Goal: Use online tool/utility: Utilize a website feature to perform a specific function

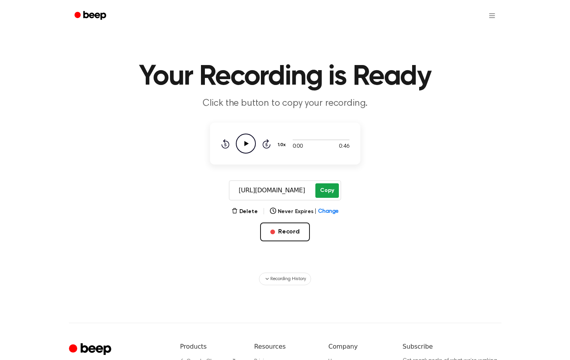
click at [331, 187] on button "Copy" at bounding box center [326, 190] width 23 height 14
click at [277, 235] on button "Record" at bounding box center [285, 231] width 50 height 19
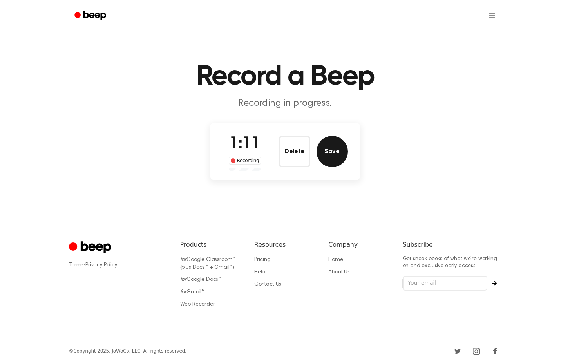
click at [321, 149] on button "Save" at bounding box center [331, 151] width 31 height 31
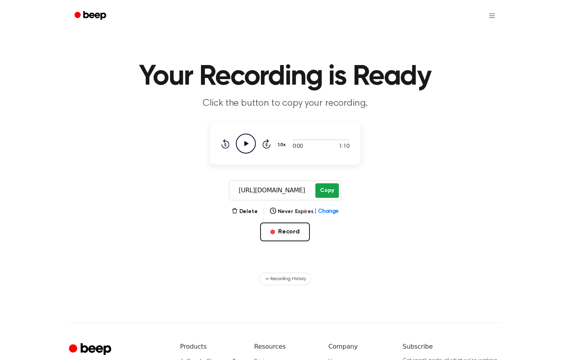
click at [318, 196] on button "Copy" at bounding box center [326, 190] width 23 height 14
click at [319, 190] on button "Copy" at bounding box center [326, 190] width 23 height 14
click at [277, 224] on button "Record" at bounding box center [285, 231] width 50 height 19
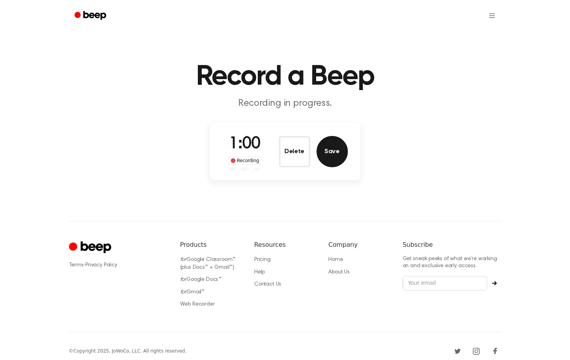
click at [331, 149] on button "Save" at bounding box center [331, 151] width 31 height 31
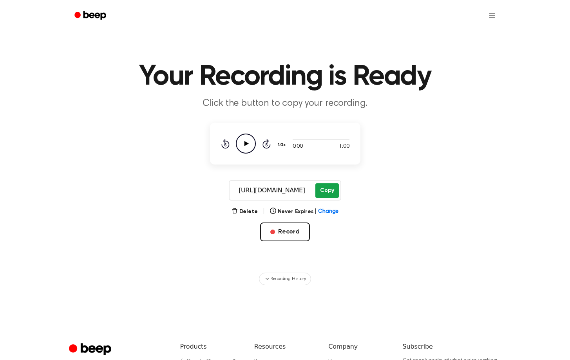
click at [331, 188] on button "Copy" at bounding box center [326, 190] width 23 height 14
click at [298, 227] on button "Record" at bounding box center [285, 231] width 50 height 19
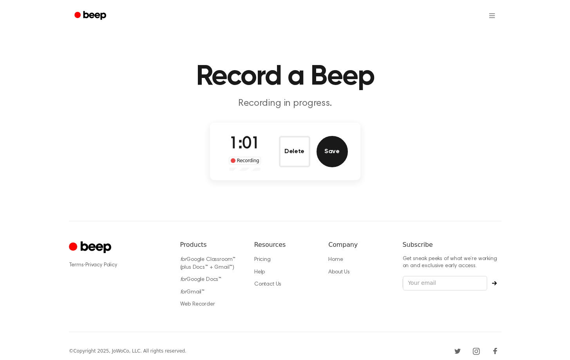
click at [339, 150] on button "Save" at bounding box center [331, 151] width 31 height 31
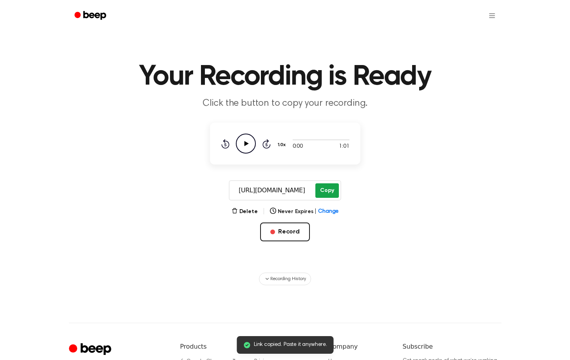
click at [328, 190] on button "Copy" at bounding box center [326, 190] width 23 height 14
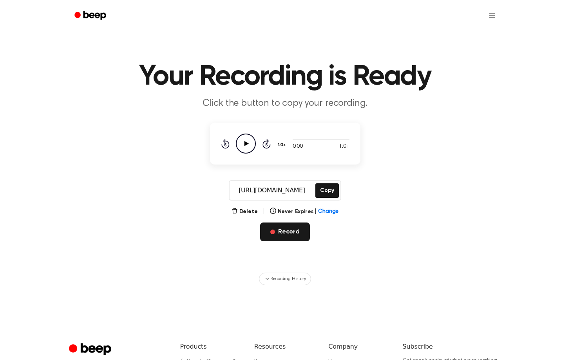
click at [297, 236] on button "Record" at bounding box center [285, 231] width 50 height 19
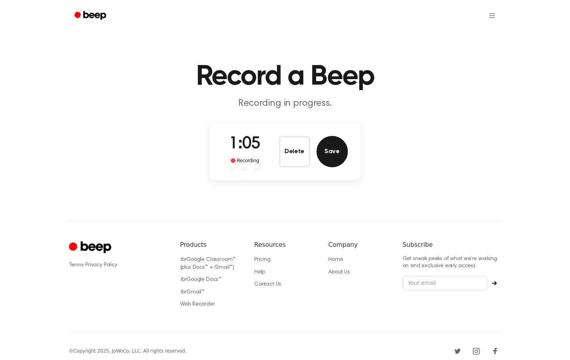
click at [330, 156] on button "Save" at bounding box center [331, 151] width 31 height 31
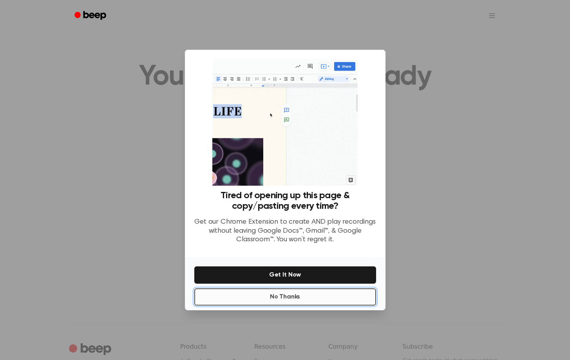
click at [368, 296] on button "No Thanks" at bounding box center [285, 296] width 182 height 17
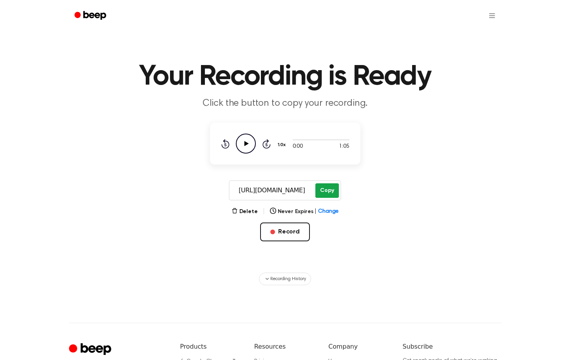
click at [326, 186] on button "Copy" at bounding box center [326, 190] width 23 height 14
click at [289, 242] on div "Record" at bounding box center [285, 244] width 50 height 44
click at [289, 231] on button "Record" at bounding box center [285, 231] width 50 height 19
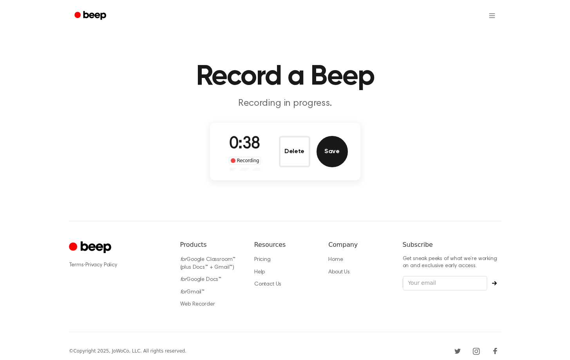
click at [346, 154] on button "Save" at bounding box center [331, 151] width 31 height 31
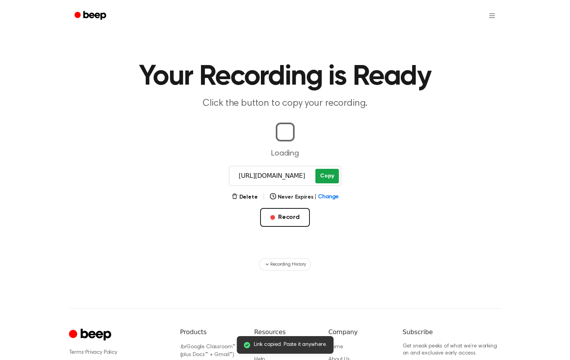
click at [330, 173] on button "Copy" at bounding box center [326, 176] width 23 height 14
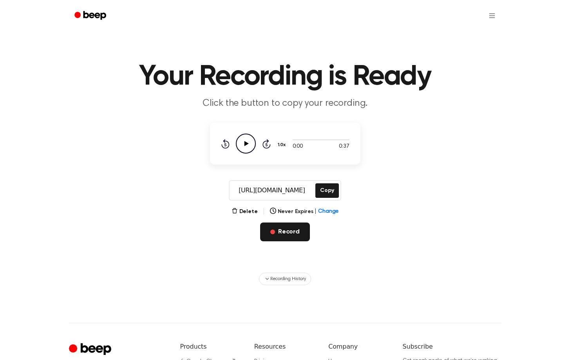
click at [295, 226] on button "Record" at bounding box center [285, 231] width 50 height 19
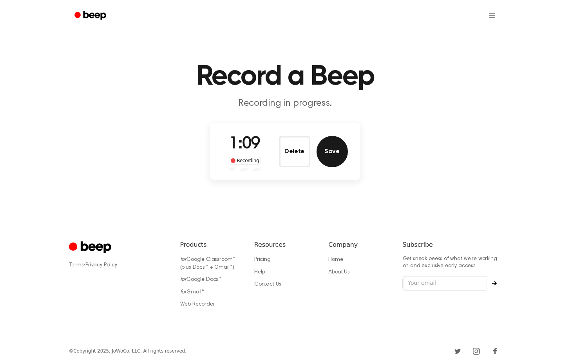
click at [342, 147] on button "Save" at bounding box center [331, 151] width 31 height 31
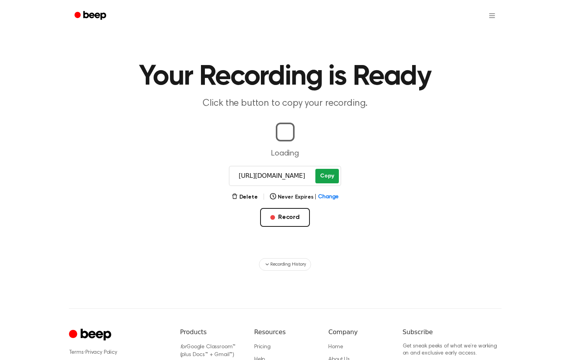
click at [327, 172] on button "Copy" at bounding box center [326, 176] width 23 height 14
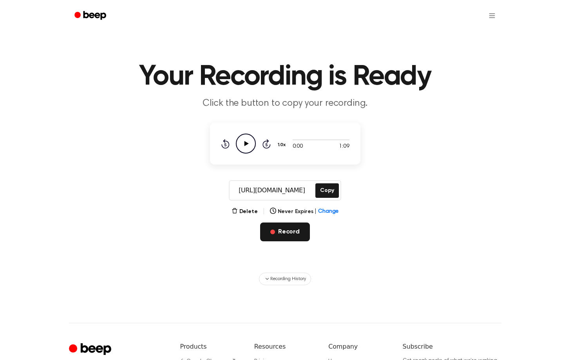
click at [271, 231] on span "button" at bounding box center [272, 231] width 5 height 5
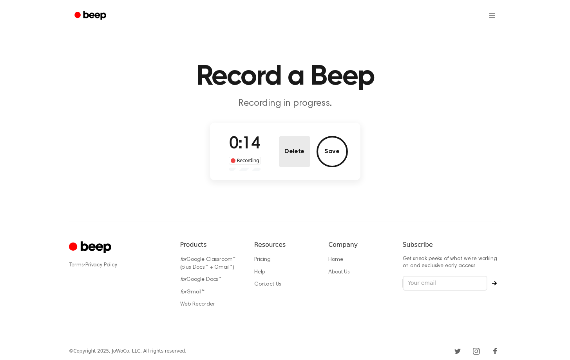
click at [295, 153] on button "Delete" at bounding box center [294, 151] width 31 height 31
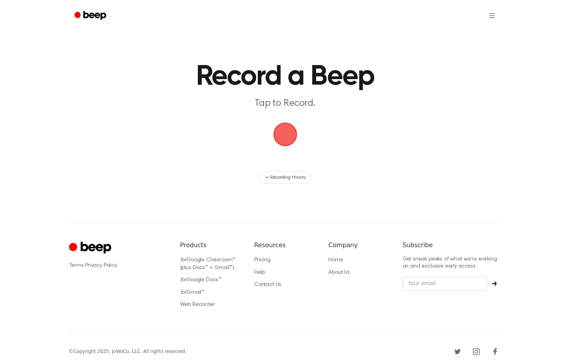
click at [287, 130] on span "button" at bounding box center [285, 135] width 24 height 24
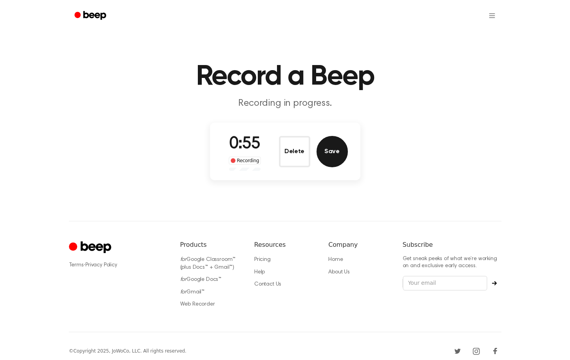
click at [335, 158] on button "Save" at bounding box center [331, 151] width 31 height 31
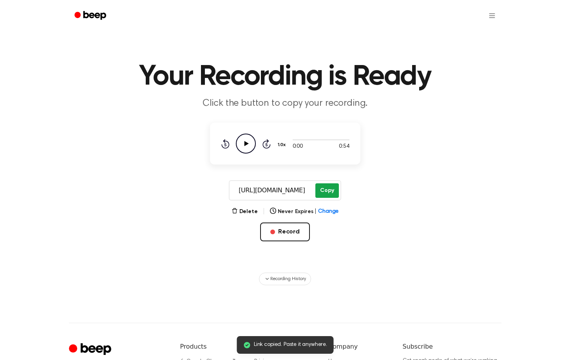
click at [325, 191] on button "Copy" at bounding box center [326, 190] width 23 height 14
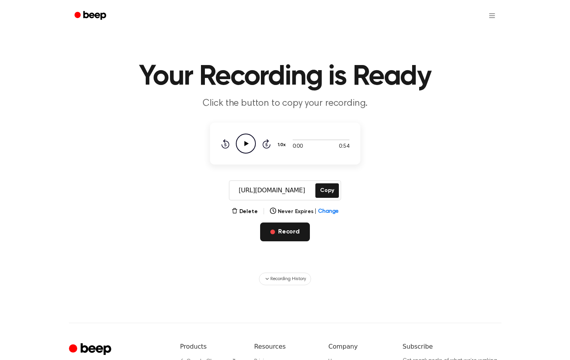
click at [285, 235] on button "Record" at bounding box center [285, 231] width 50 height 19
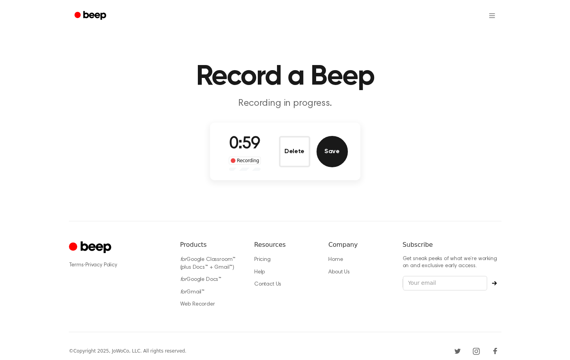
click at [337, 157] on button "Save" at bounding box center [331, 151] width 31 height 31
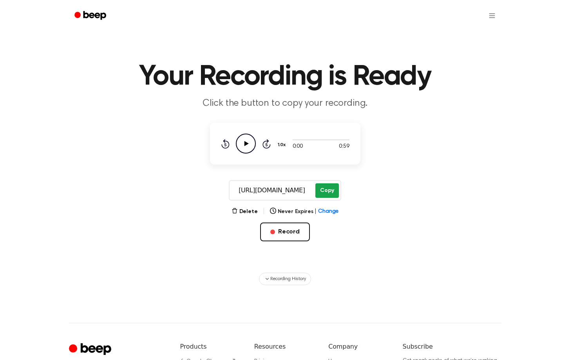
click at [331, 190] on button "Copy" at bounding box center [326, 190] width 23 height 14
click at [296, 231] on button "Record" at bounding box center [285, 231] width 50 height 19
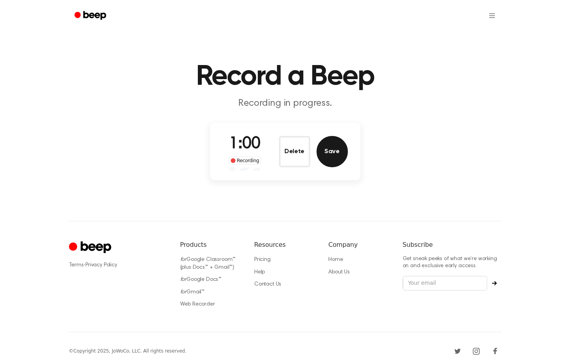
click at [345, 147] on button "Save" at bounding box center [331, 151] width 31 height 31
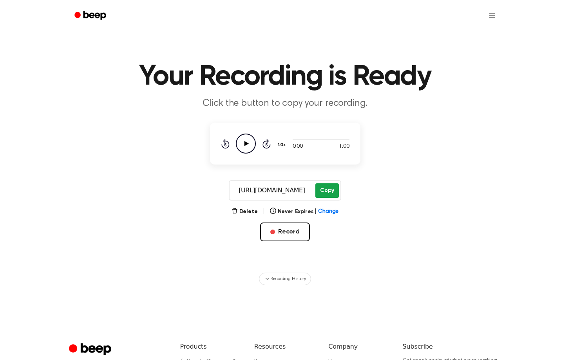
click at [330, 189] on button "Copy" at bounding box center [326, 190] width 23 height 14
click at [309, 227] on div "Delete | Never Expires | Change Record" at bounding box center [285, 237] width 150 height 60
click at [287, 230] on button "Record" at bounding box center [285, 231] width 50 height 19
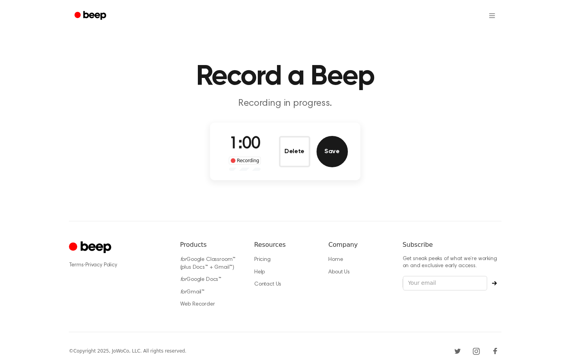
click at [326, 157] on button "Save" at bounding box center [331, 151] width 31 height 31
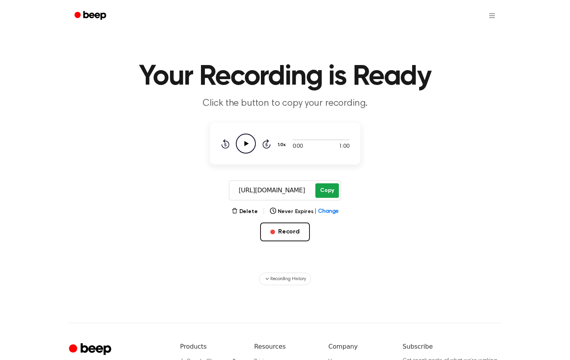
click at [328, 197] on button "Copy" at bounding box center [326, 190] width 23 height 14
click at [300, 239] on button "Record" at bounding box center [285, 231] width 50 height 19
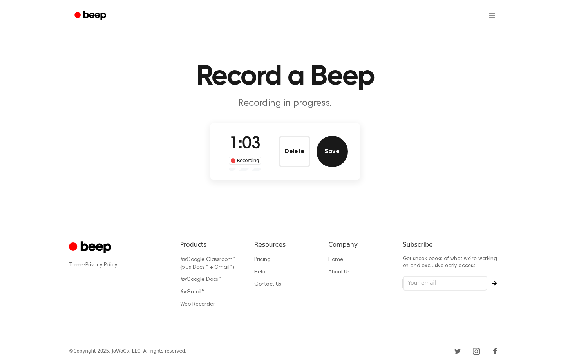
click at [333, 157] on button "Save" at bounding box center [331, 151] width 31 height 31
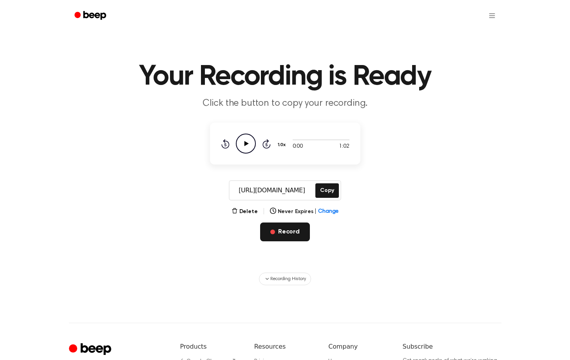
click at [293, 236] on button "Record" at bounding box center [285, 231] width 50 height 19
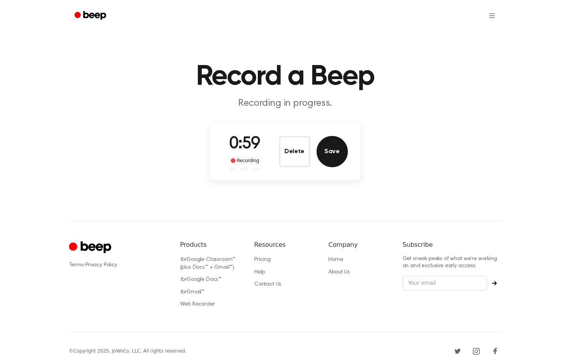
click at [327, 161] on button "Save" at bounding box center [331, 151] width 31 height 31
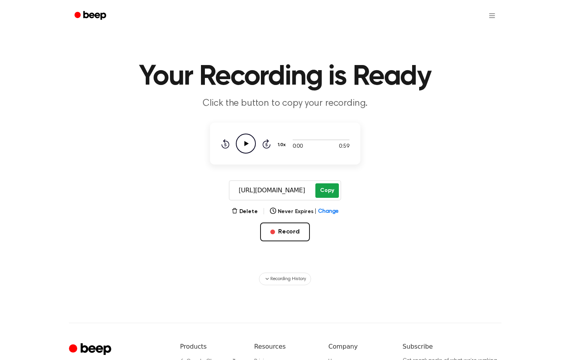
click at [324, 191] on button "Copy" at bounding box center [326, 190] width 23 height 14
click at [298, 227] on button "Record" at bounding box center [285, 231] width 50 height 19
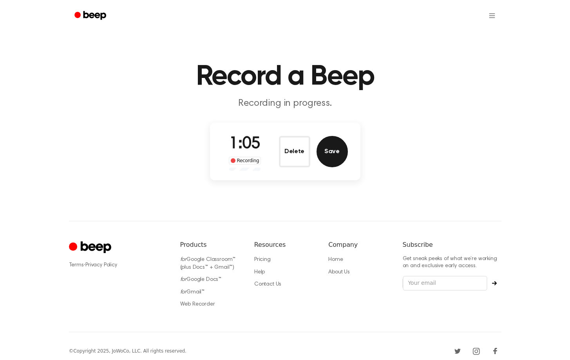
click at [322, 152] on button "Save" at bounding box center [331, 151] width 31 height 31
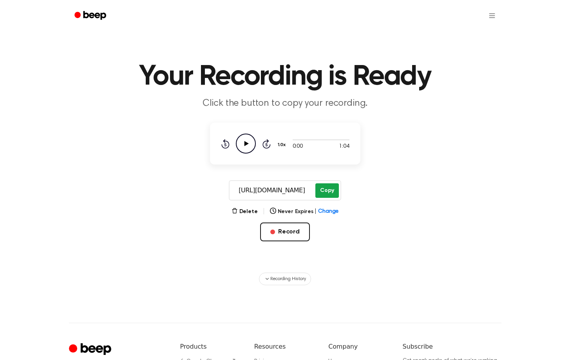
click at [324, 186] on button "Copy" at bounding box center [326, 190] width 23 height 14
click at [276, 223] on button "Record" at bounding box center [285, 231] width 50 height 19
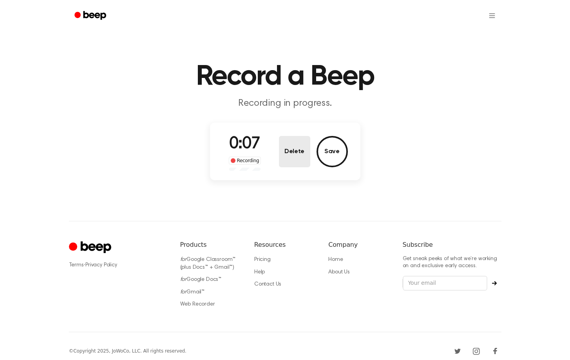
click at [300, 155] on button "Delete" at bounding box center [294, 151] width 31 height 31
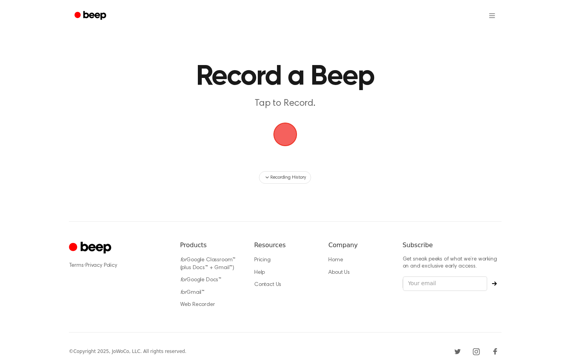
click at [283, 131] on span "button" at bounding box center [285, 135] width 24 height 24
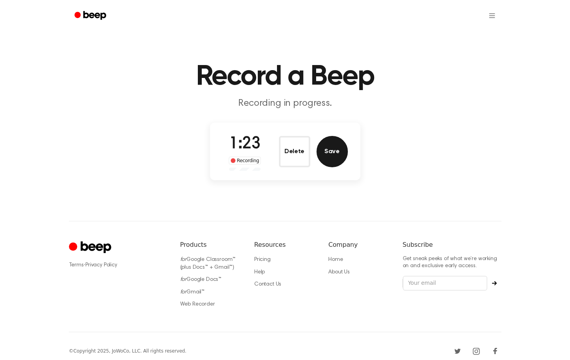
click at [341, 146] on button "Save" at bounding box center [331, 151] width 31 height 31
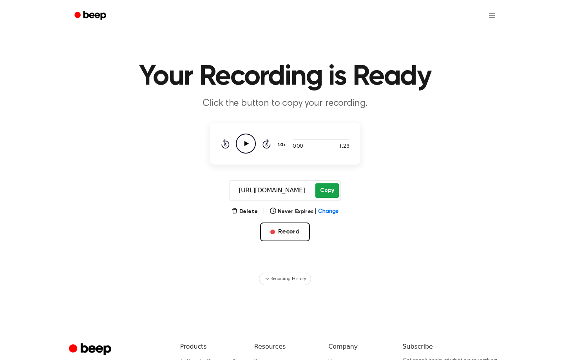
click at [329, 193] on button "Copy" at bounding box center [326, 190] width 23 height 14
click at [333, 189] on button "Copy" at bounding box center [326, 190] width 23 height 14
click at [269, 233] on button "Record" at bounding box center [285, 231] width 50 height 19
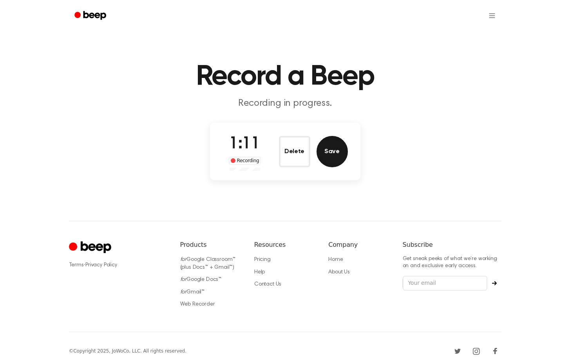
click at [343, 153] on button "Save" at bounding box center [331, 151] width 31 height 31
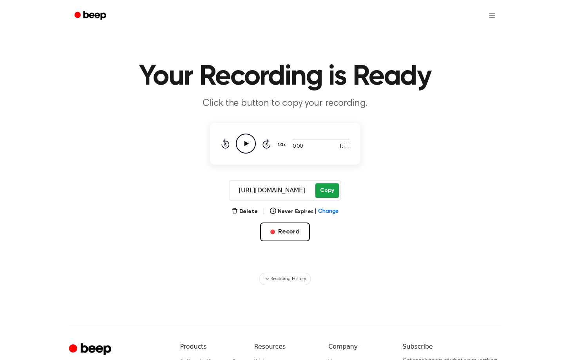
click at [330, 186] on button "Copy" at bounding box center [326, 190] width 23 height 14
click at [373, 201] on main "Your Recording is Ready Click the button to copy your recording. 0:00 1:11 1.0x…" at bounding box center [285, 142] width 570 height 285
click at [303, 234] on button "Record" at bounding box center [285, 231] width 50 height 19
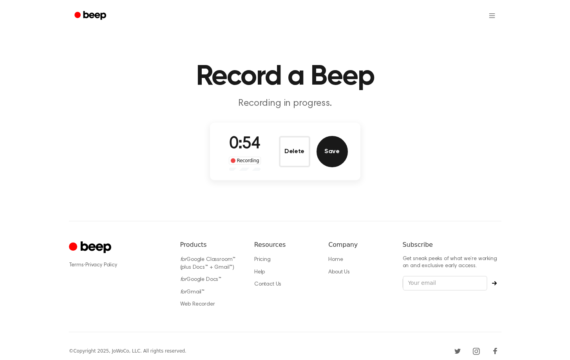
click at [326, 150] on button "Save" at bounding box center [331, 151] width 31 height 31
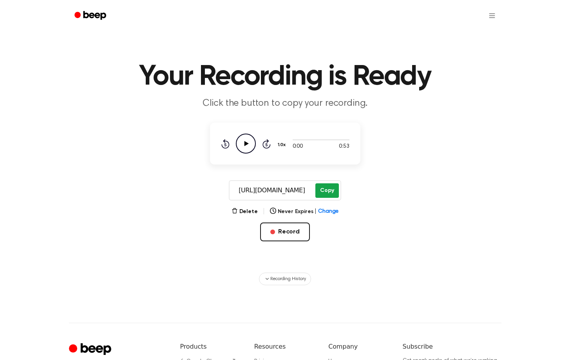
click at [330, 192] on button "Copy" at bounding box center [326, 190] width 23 height 14
click at [294, 229] on button "Record" at bounding box center [285, 231] width 50 height 19
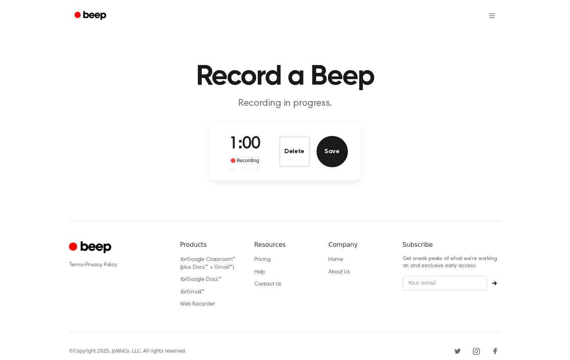
click at [324, 155] on button "Save" at bounding box center [331, 151] width 31 height 31
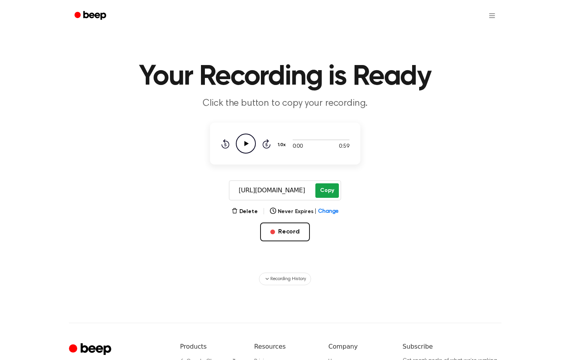
click at [332, 190] on button "Copy" at bounding box center [326, 190] width 23 height 14
click at [286, 230] on button "Record" at bounding box center [285, 231] width 50 height 19
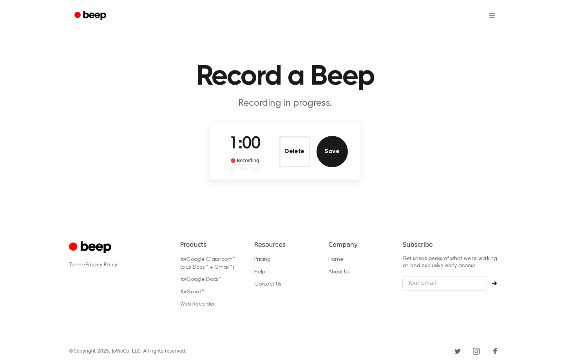
click at [339, 151] on button "Save" at bounding box center [331, 151] width 31 height 31
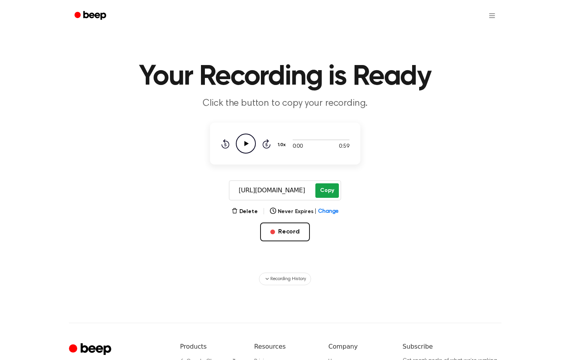
click at [328, 187] on button "Copy" at bounding box center [326, 190] width 23 height 14
click at [242, 143] on icon "Play Audio" at bounding box center [246, 144] width 20 height 20
click at [243, 149] on icon "Play Audio" at bounding box center [246, 144] width 20 height 20
click at [228, 144] on icon at bounding box center [225, 143] width 8 height 9
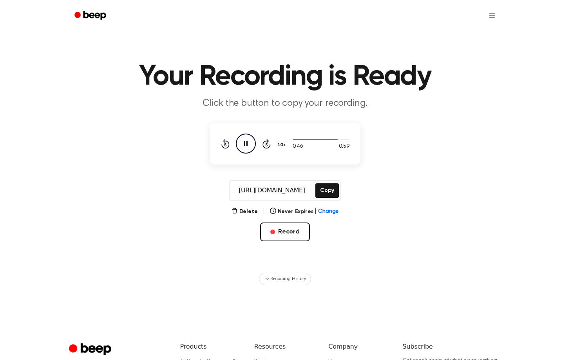
click at [228, 144] on icon at bounding box center [225, 143] width 8 height 9
click at [242, 143] on icon "Pause Audio" at bounding box center [246, 144] width 20 height 20
click at [325, 186] on button "Copy" at bounding box center [326, 190] width 23 height 14
click at [290, 230] on button "Record" at bounding box center [285, 231] width 50 height 19
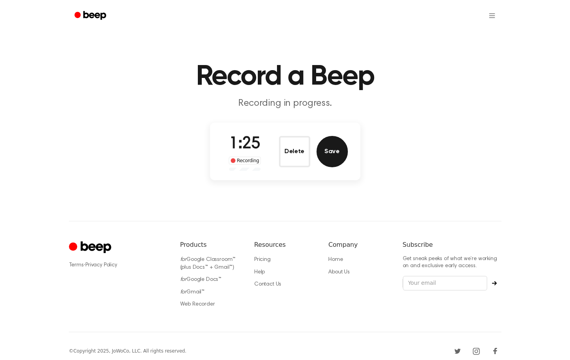
click at [341, 158] on button "Save" at bounding box center [331, 151] width 31 height 31
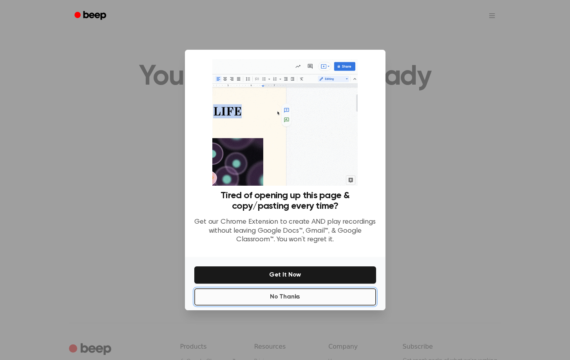
click at [294, 294] on button "No Thanks" at bounding box center [285, 296] width 182 height 17
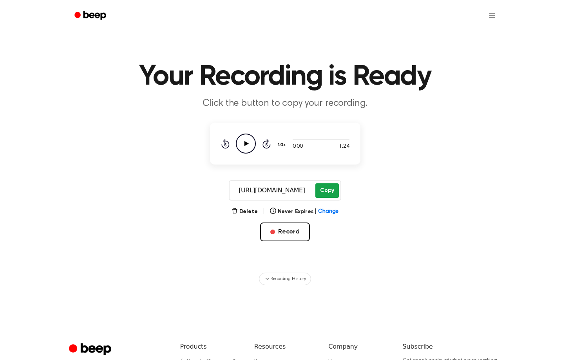
click at [320, 189] on button "Copy" at bounding box center [326, 190] width 23 height 14
click at [296, 233] on button "Record" at bounding box center [285, 231] width 50 height 19
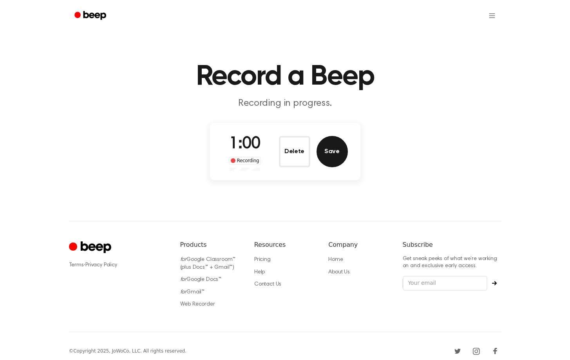
click at [337, 151] on button "Save" at bounding box center [331, 151] width 31 height 31
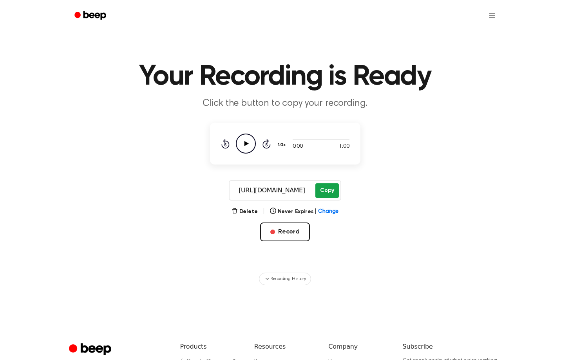
click at [335, 194] on button "Copy" at bounding box center [326, 190] width 23 height 14
click at [249, 149] on icon "Play Audio" at bounding box center [246, 144] width 20 height 20
click at [249, 149] on icon "Pause Audio" at bounding box center [246, 144] width 20 height 20
drag, startPoint x: 297, startPoint y: 141, endPoint x: 281, endPoint y: 142, distance: 16.1
click at [281, 142] on div "0:06 1:00 1.0x Rewind 5 seconds Play Audio Skip 5 seconds" at bounding box center [285, 144] width 128 height 20
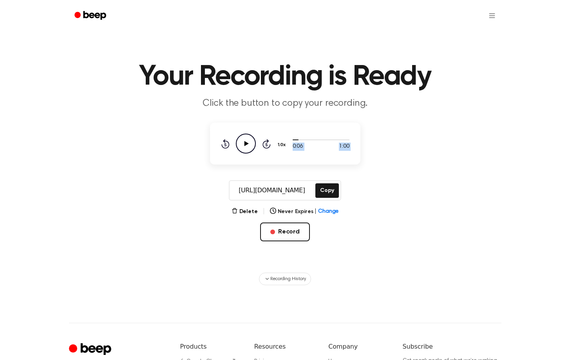
click at [243, 146] on icon "Play Audio" at bounding box center [246, 144] width 20 height 20
click at [222, 150] on div "Rewind 5 seconds Pause Audio Skip 5 seconds" at bounding box center [246, 144] width 50 height 20
click at [222, 146] on icon at bounding box center [225, 143] width 8 height 9
click at [238, 146] on icon "Pause Audio" at bounding box center [246, 144] width 20 height 20
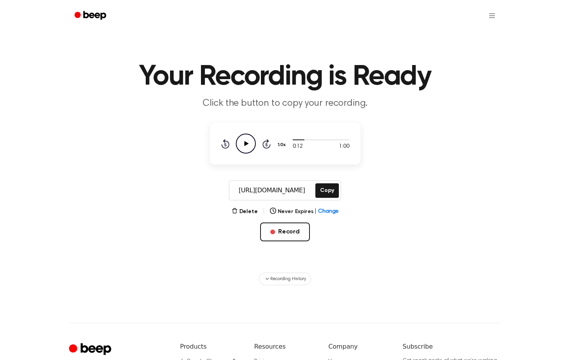
click at [224, 146] on icon "Rewind 5 seconds" at bounding box center [225, 144] width 9 height 10
click at [240, 145] on icon "Play Audio" at bounding box center [246, 144] width 20 height 20
click at [240, 145] on icon "Pause Audio" at bounding box center [246, 144] width 20 height 20
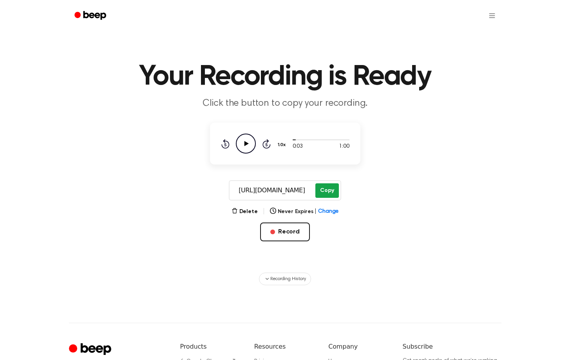
click at [319, 190] on button "Copy" at bounding box center [326, 190] width 23 height 14
drag, startPoint x: 296, startPoint y: 138, endPoint x: 247, endPoint y: 138, distance: 48.9
click at [247, 138] on div "0:03 1:00 1.0x Rewind 5 seconds Play Audio Skip 5 seconds" at bounding box center [285, 144] width 128 height 20
click at [402, 159] on main "Your Recording is Ready Click the button to copy your recording. 0:03 1:00 1.0x…" at bounding box center [285, 142] width 570 height 285
drag, startPoint x: 296, startPoint y: 139, endPoint x: 289, endPoint y: 139, distance: 6.3
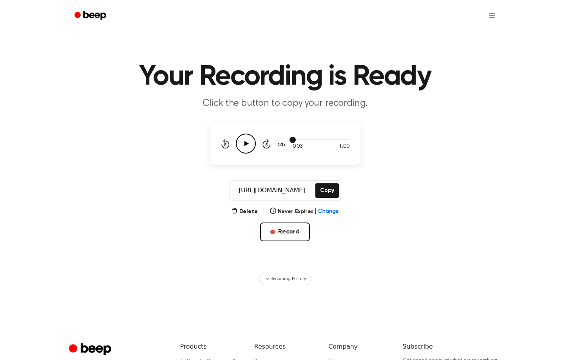
click at [289, 139] on div "0:03 1:00 1.0x Rewind 5 seconds Play Audio Skip 5 seconds" at bounding box center [285, 144] width 128 height 20
drag, startPoint x: 293, startPoint y: 139, endPoint x: 282, endPoint y: 139, distance: 11.4
click at [281, 139] on div "0:03 1:00 1.0x Rewind 5 seconds Play Audio Skip 5 seconds" at bounding box center [285, 144] width 128 height 20
drag, startPoint x: 293, startPoint y: 140, endPoint x: 301, endPoint y: 139, distance: 8.3
click at [301, 139] on div at bounding box center [320, 139] width 57 height 6
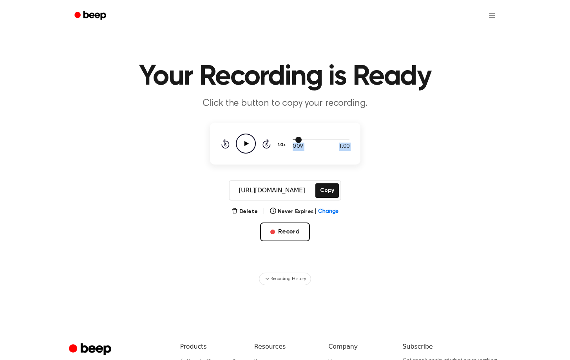
drag, startPoint x: 296, startPoint y: 140, endPoint x: 260, endPoint y: 140, distance: 36.0
click at [260, 140] on div "0:09 1:00 1.0x Rewind 5 seconds Play Audio Skip 5 seconds" at bounding box center [285, 144] width 128 height 20
click at [222, 145] on icon "Rewind 5 seconds" at bounding box center [225, 144] width 9 height 10
click at [296, 230] on button "Record" at bounding box center [285, 231] width 50 height 19
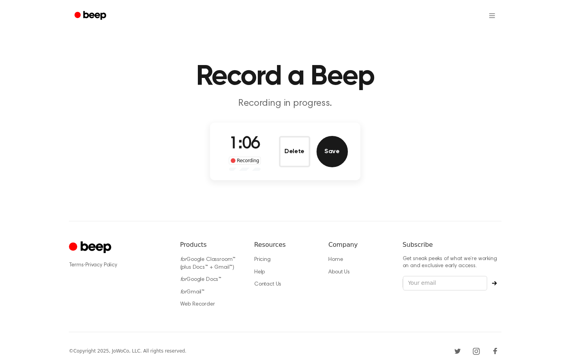
click at [326, 158] on button "Save" at bounding box center [331, 151] width 31 height 31
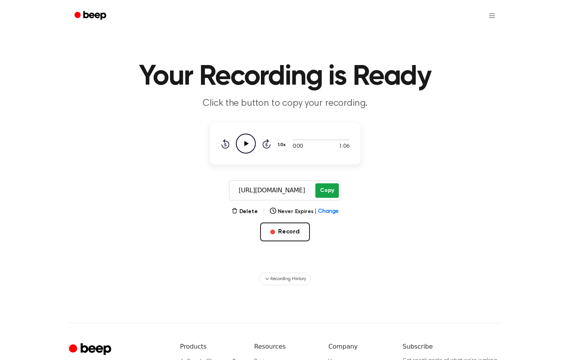
click at [326, 190] on button "Copy" at bounding box center [326, 190] width 23 height 14
click at [297, 229] on button "Record" at bounding box center [285, 231] width 50 height 19
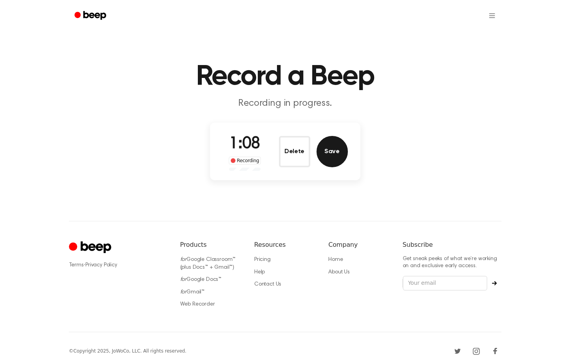
click at [330, 159] on button "Save" at bounding box center [331, 151] width 31 height 31
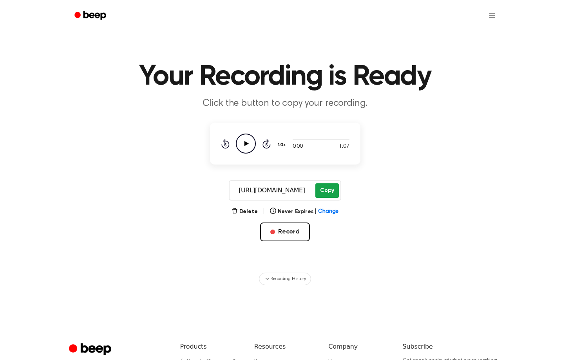
click at [326, 192] on button "Copy" at bounding box center [326, 190] width 23 height 14
click at [369, 264] on main "Your Recording is Ready Click the button to copy your recording. 0:00 1:07 1.0x…" at bounding box center [285, 142] width 570 height 285
click at [328, 193] on button "Copy" at bounding box center [326, 190] width 23 height 14
